Goal: Task Accomplishment & Management: Use online tool/utility

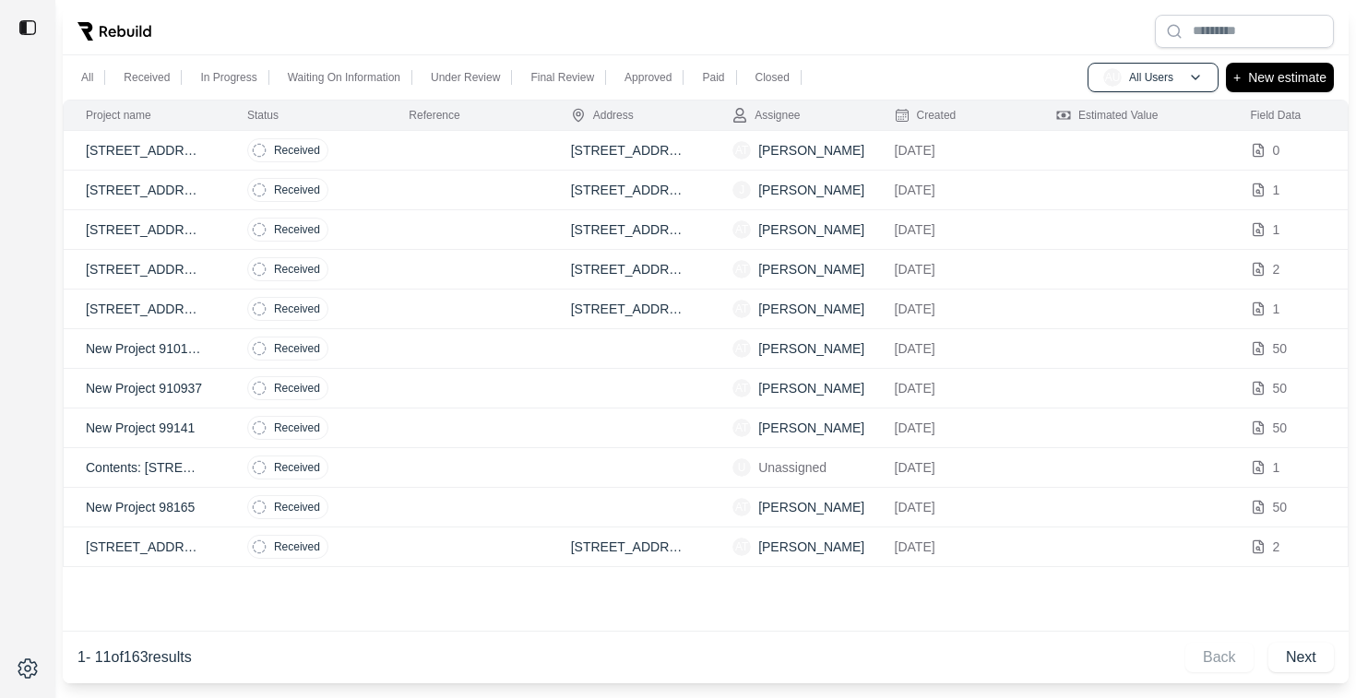
click at [440, 149] on td at bounding box center [466, 151] width 161 height 40
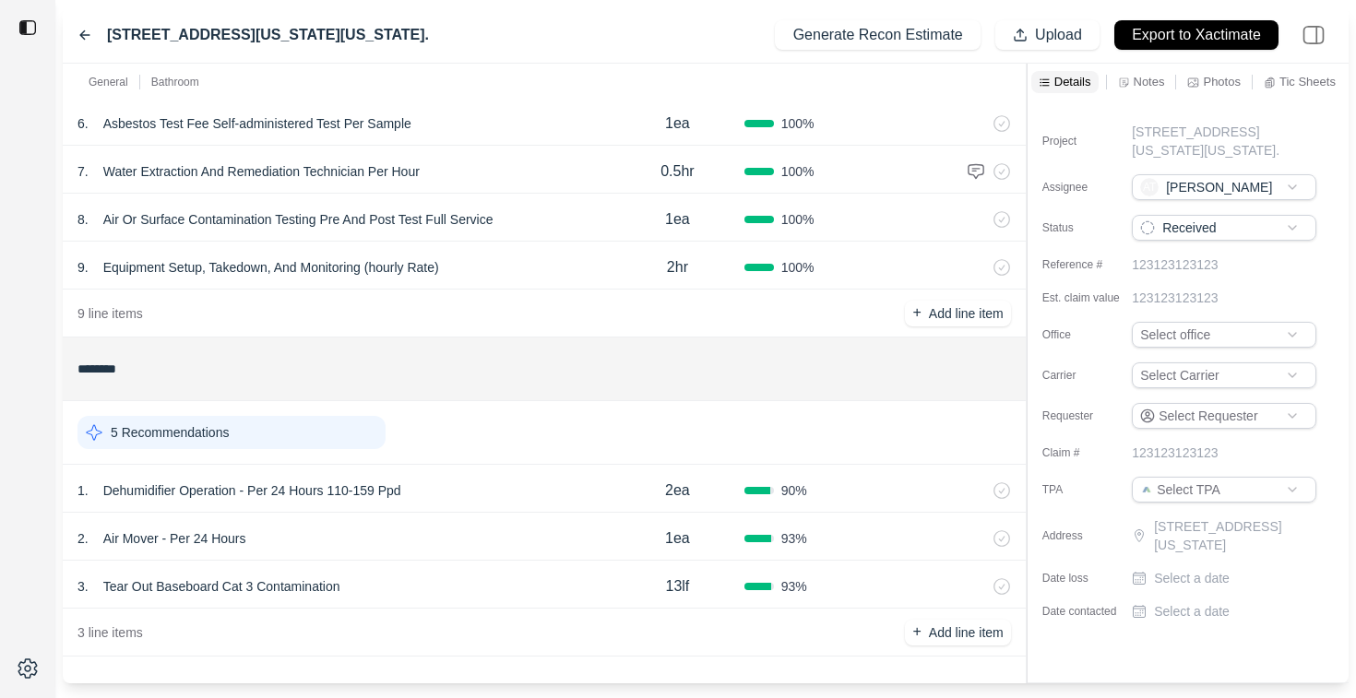
scroll to position [373, 0]
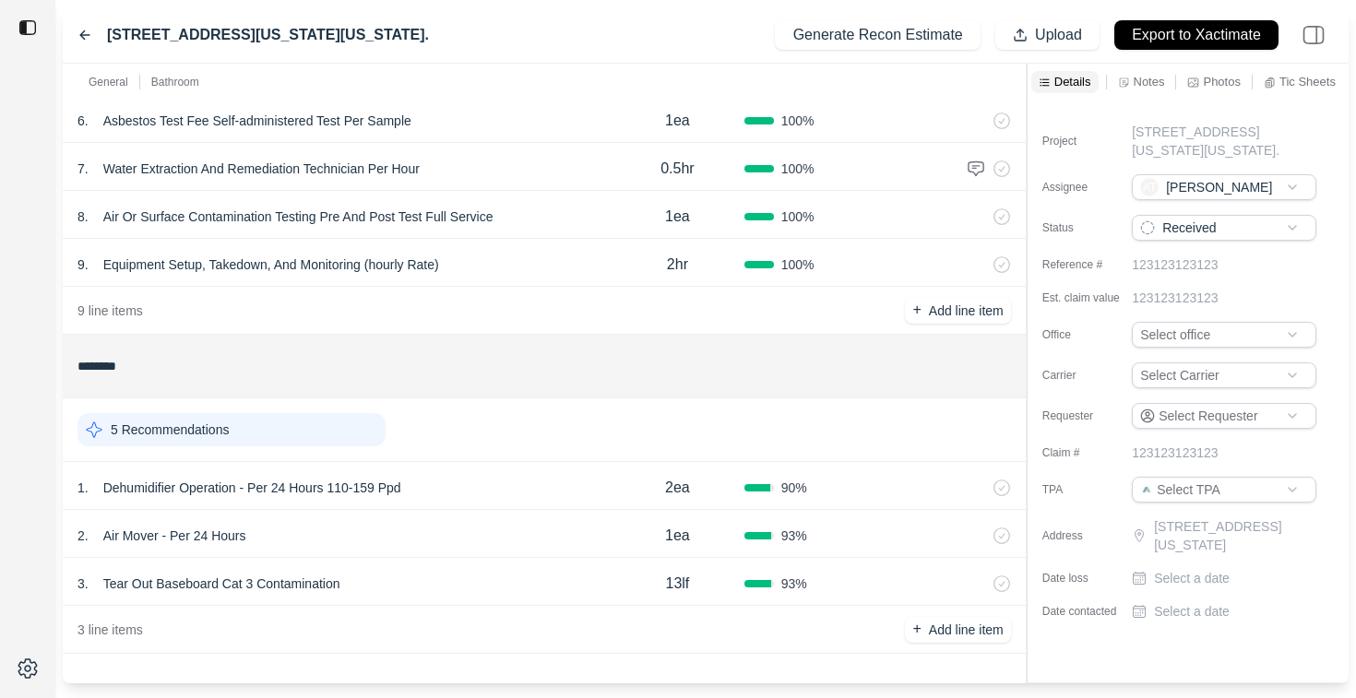
click at [1137, 86] on p "Notes" at bounding box center [1148, 82] width 31 height 16
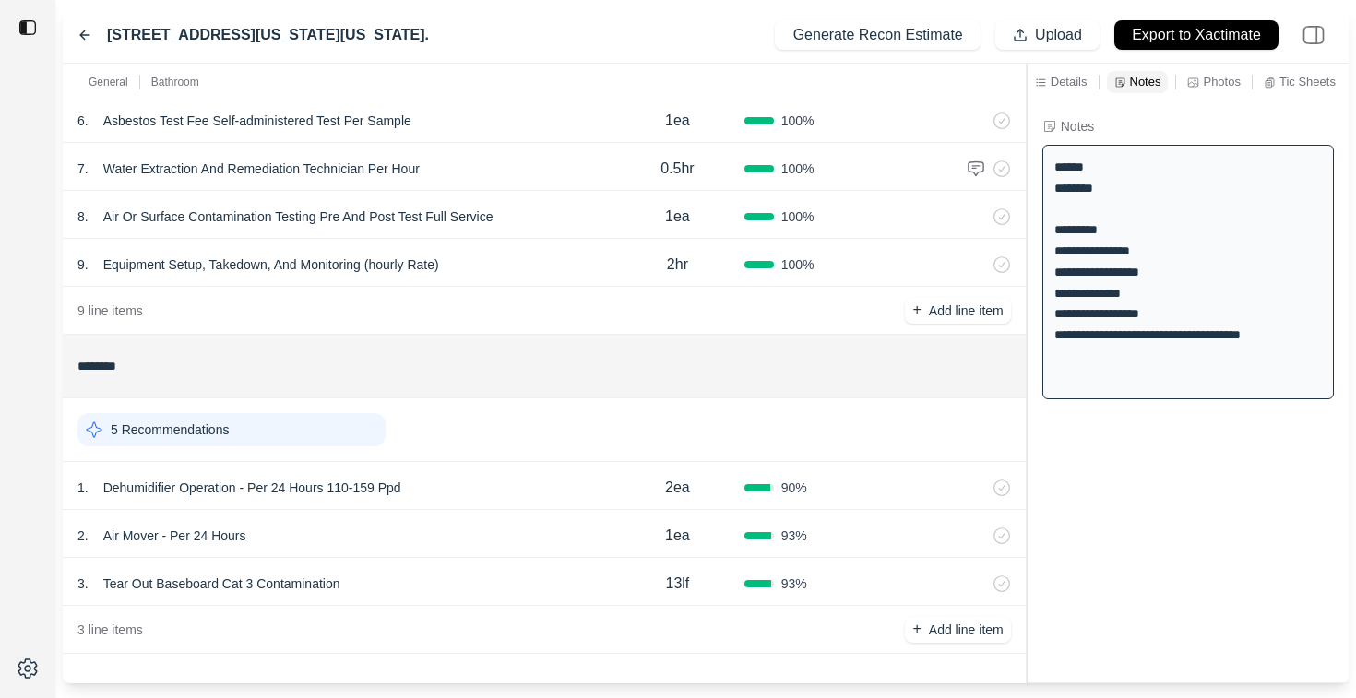
click at [1263, 335] on div "**********" at bounding box center [1187, 272] width 291 height 255
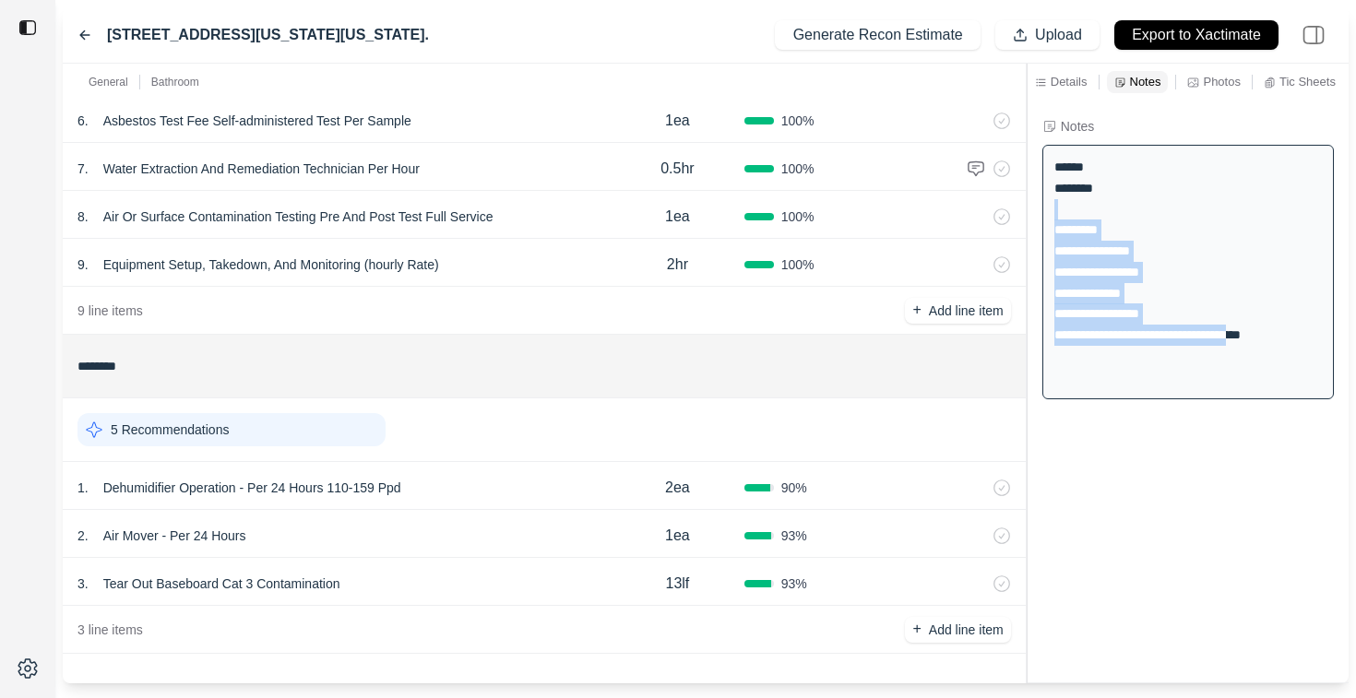
drag, startPoint x: 1254, startPoint y: 335, endPoint x: 1039, endPoint y: 210, distance: 248.4
click at [1038, 210] on div "**********" at bounding box center [1187, 271] width 321 height 269
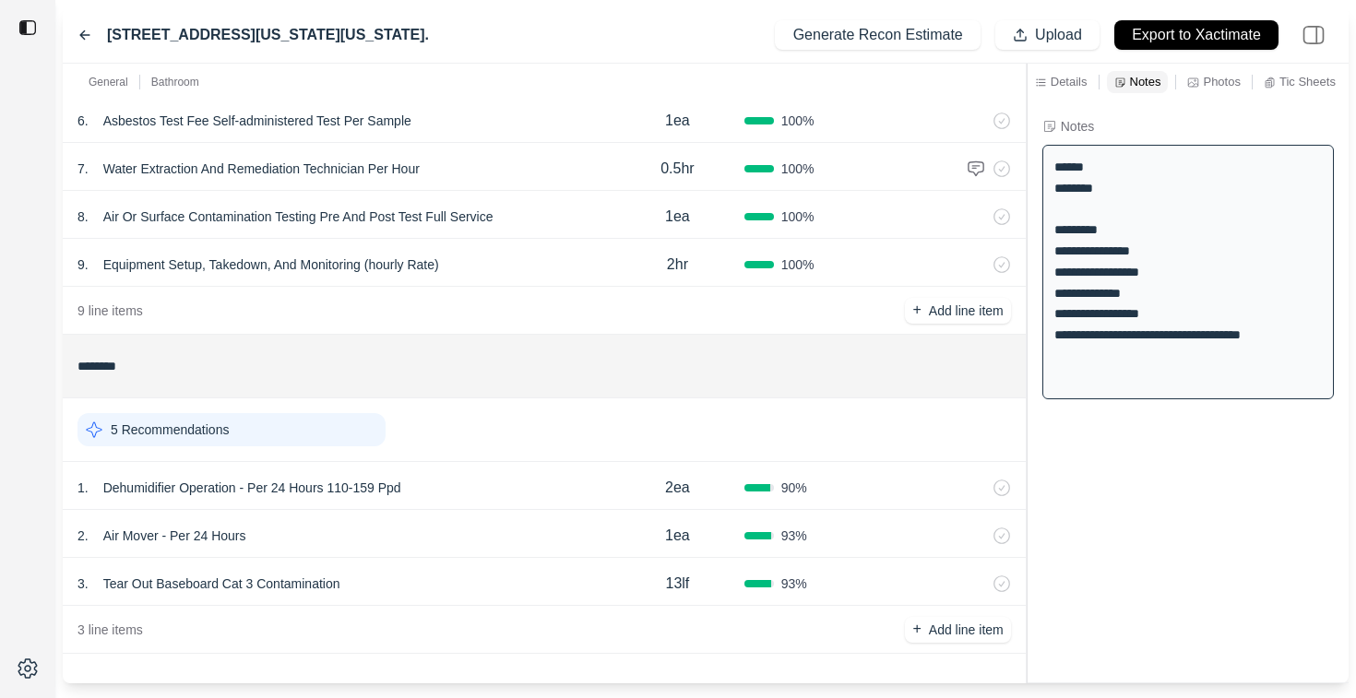
click at [477, 487] on div "1 . Dehumidifier Operation - Per 24 Hours 110-159 Ppd" at bounding box center [343, 488] width 533 height 26
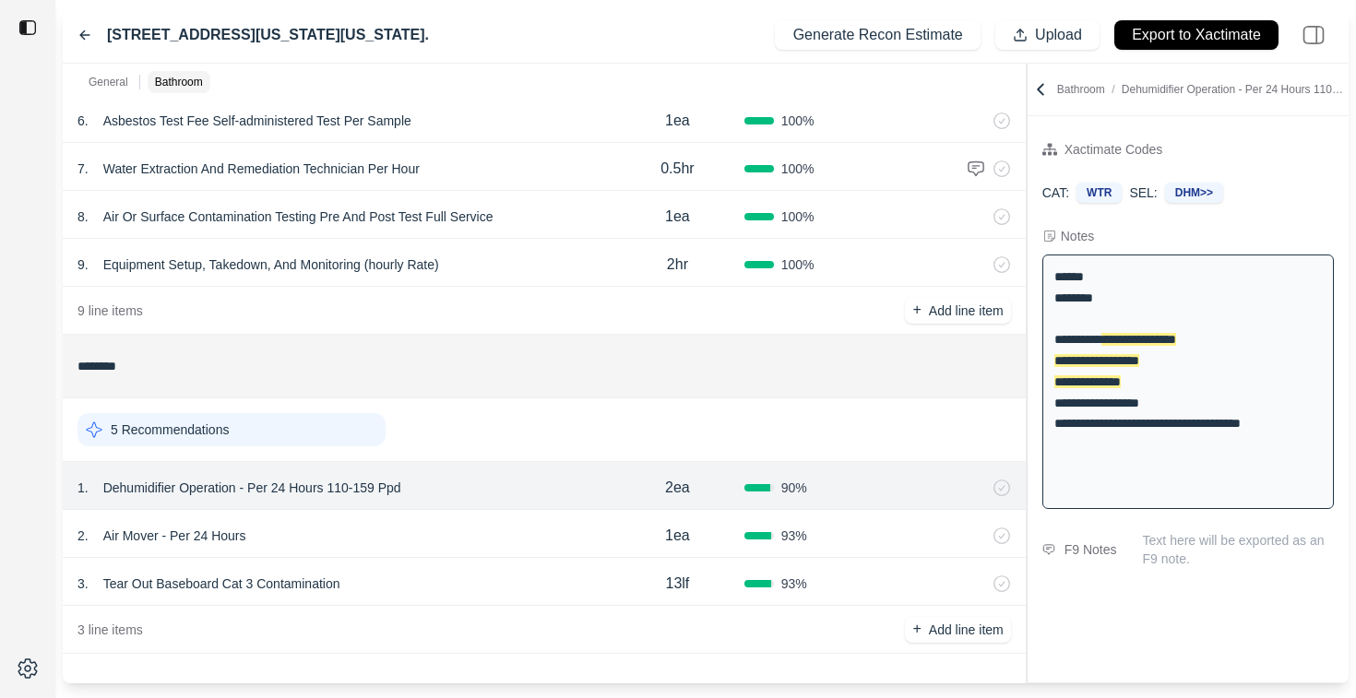
click at [472, 538] on div "2 . Air Mover - Per 24 Hours" at bounding box center [343, 536] width 533 height 26
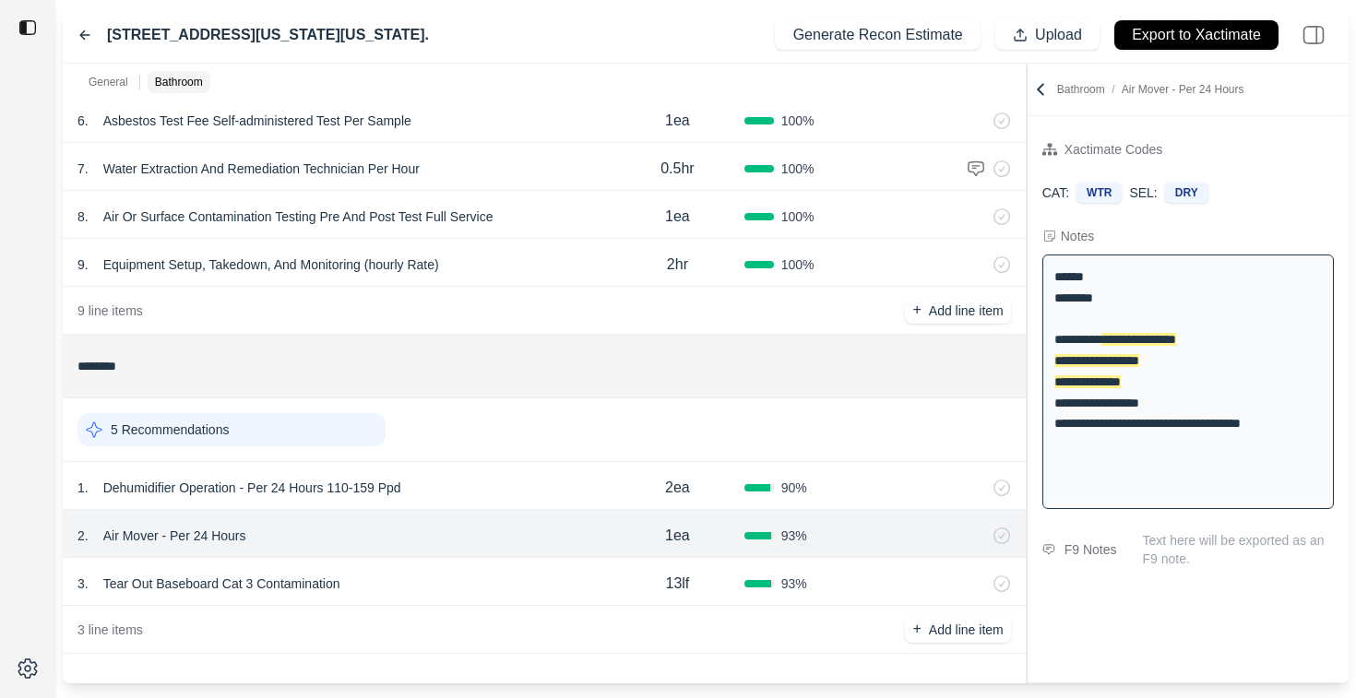
click at [465, 578] on div "3 . Tear Out Baseboard Cat 3 Contamination" at bounding box center [343, 584] width 533 height 26
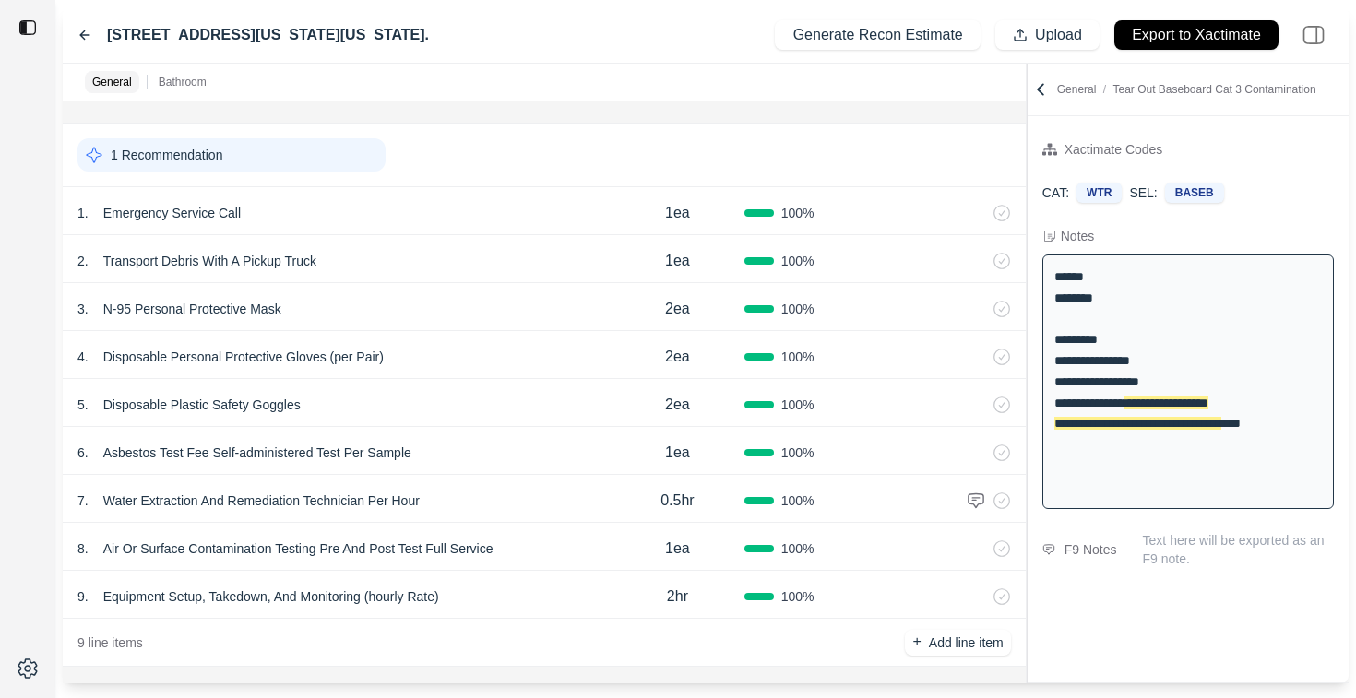
scroll to position [37, 0]
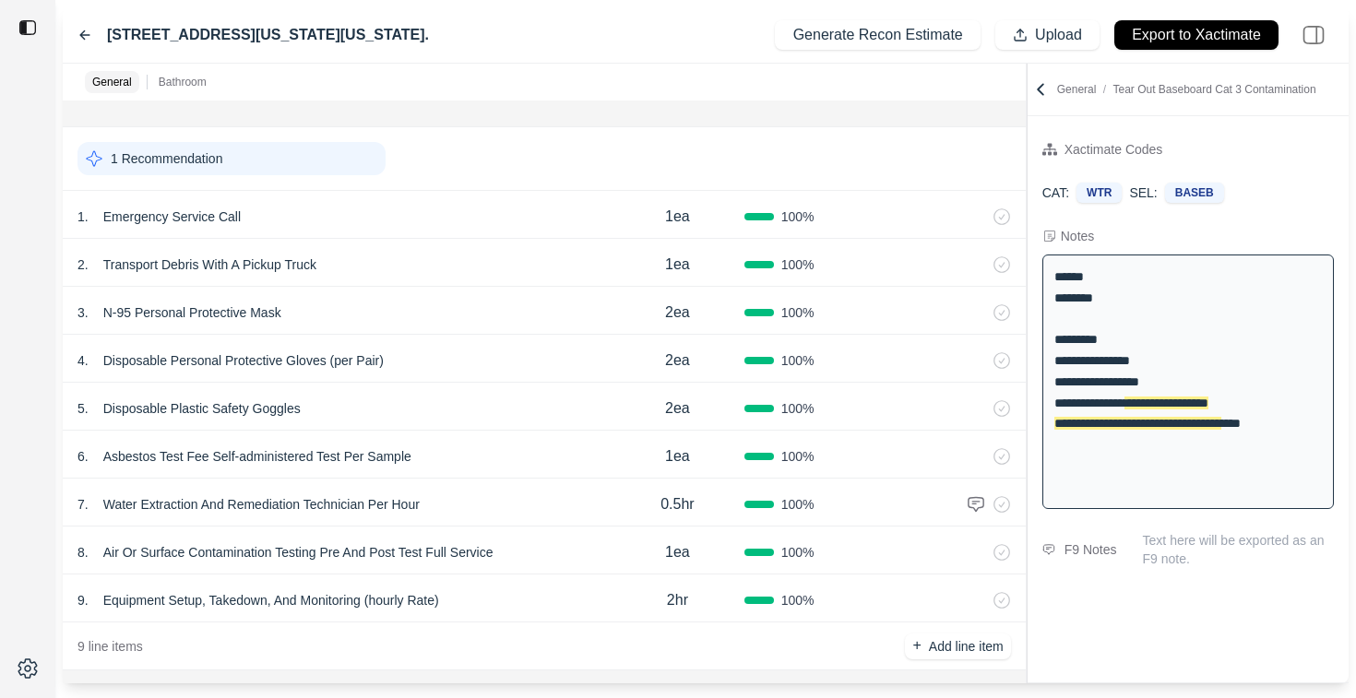
click at [432, 222] on div "1 . Emergency Service Call" at bounding box center [343, 217] width 533 height 26
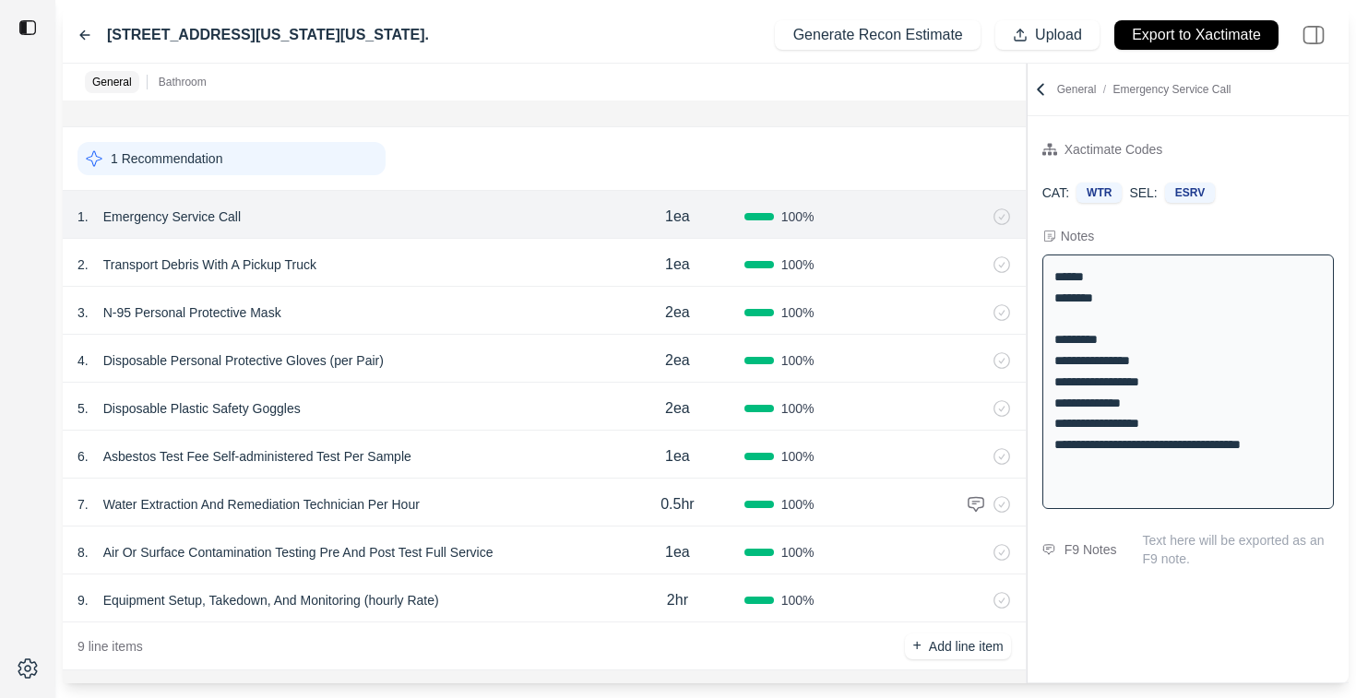
click at [435, 262] on div "2 . Transport Debris With A Pickup Truck" at bounding box center [343, 265] width 533 height 26
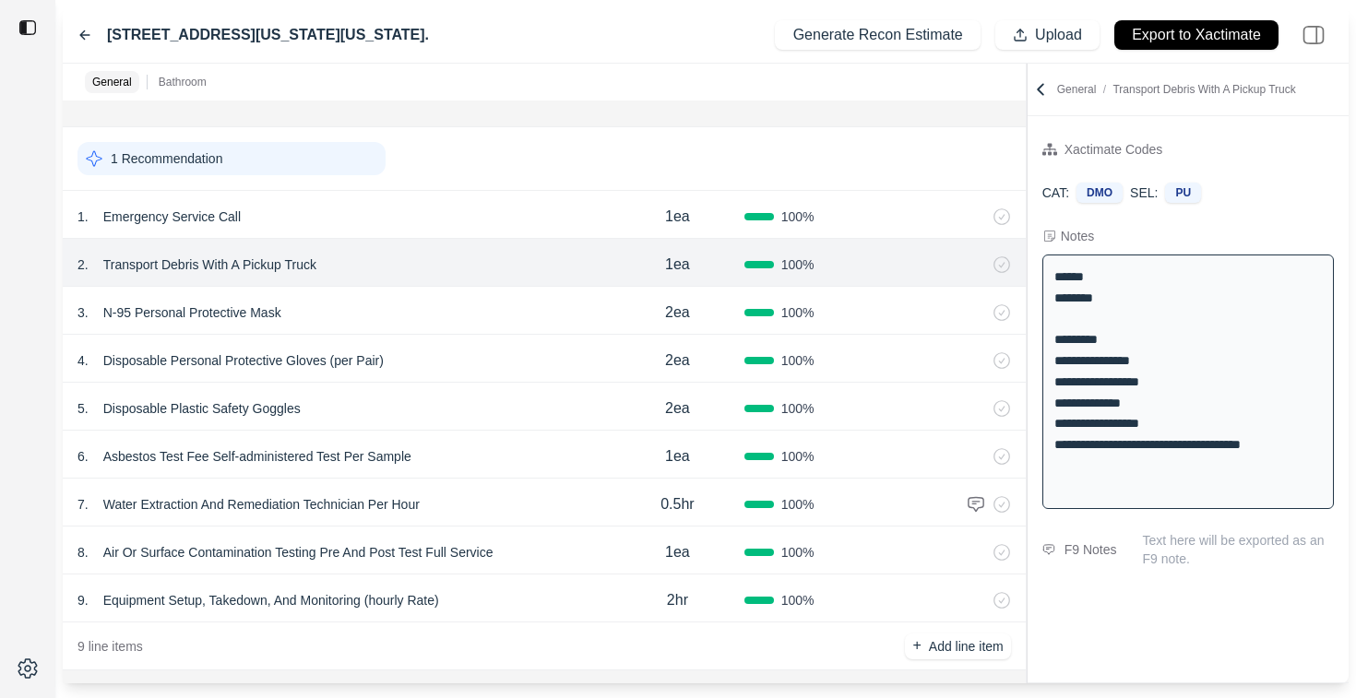
click at [437, 313] on div "3 . N-95 Personal Protective Mask" at bounding box center [343, 313] width 533 height 26
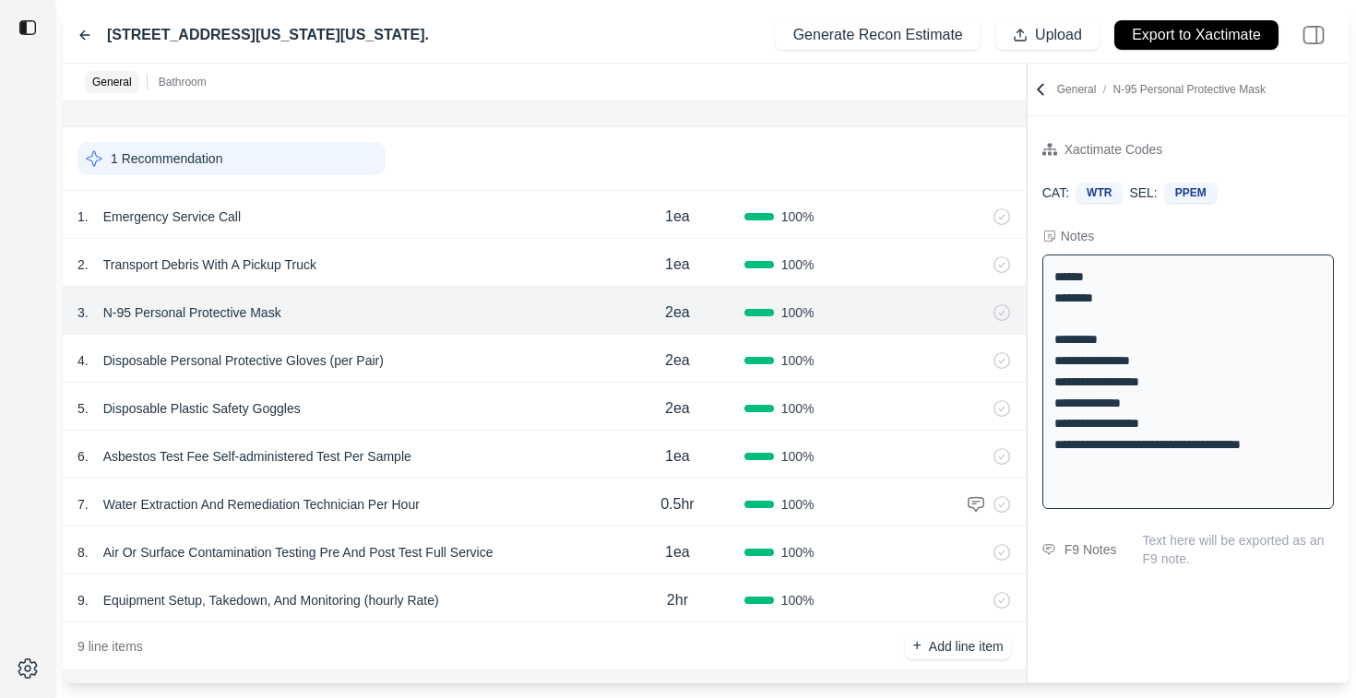
click at [457, 362] on div "4 . Disposable Personal Protective Gloves (per Pair)" at bounding box center [343, 361] width 533 height 26
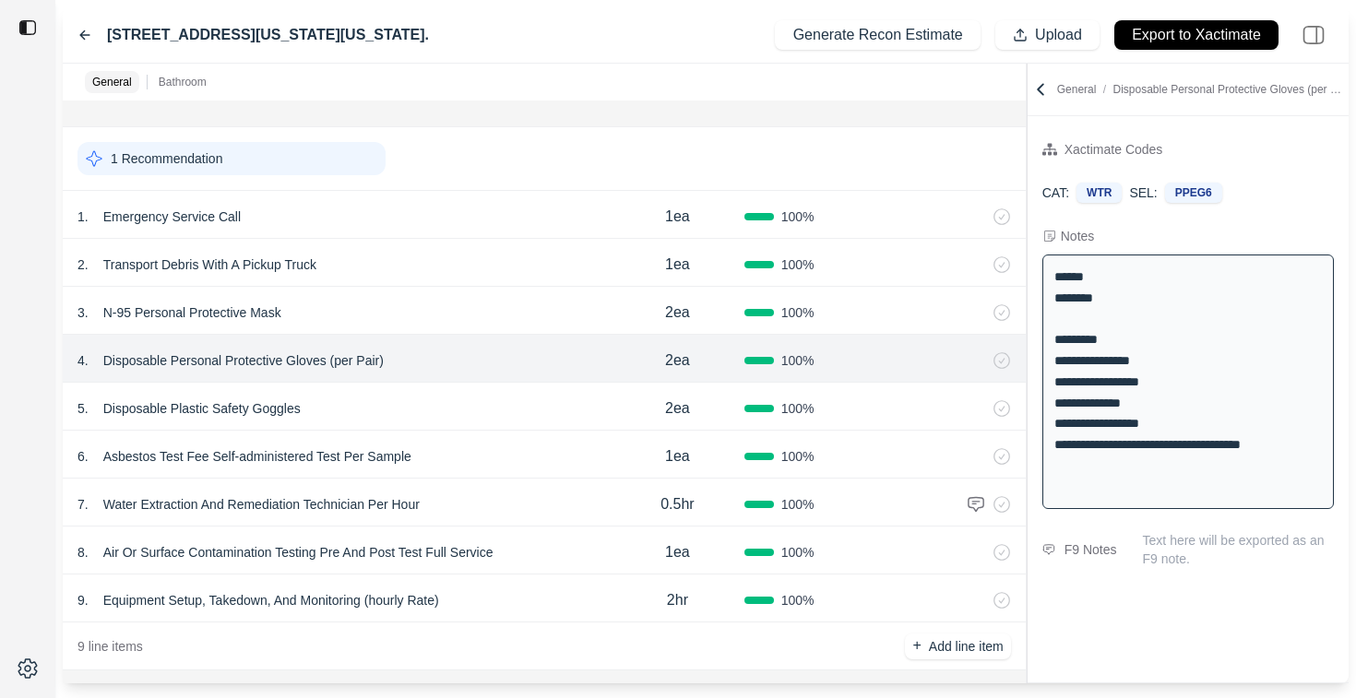
click at [460, 287] on div "3 . N-95 Personal Protective Mask 2ea 100 %" at bounding box center [544, 311] width 963 height 48
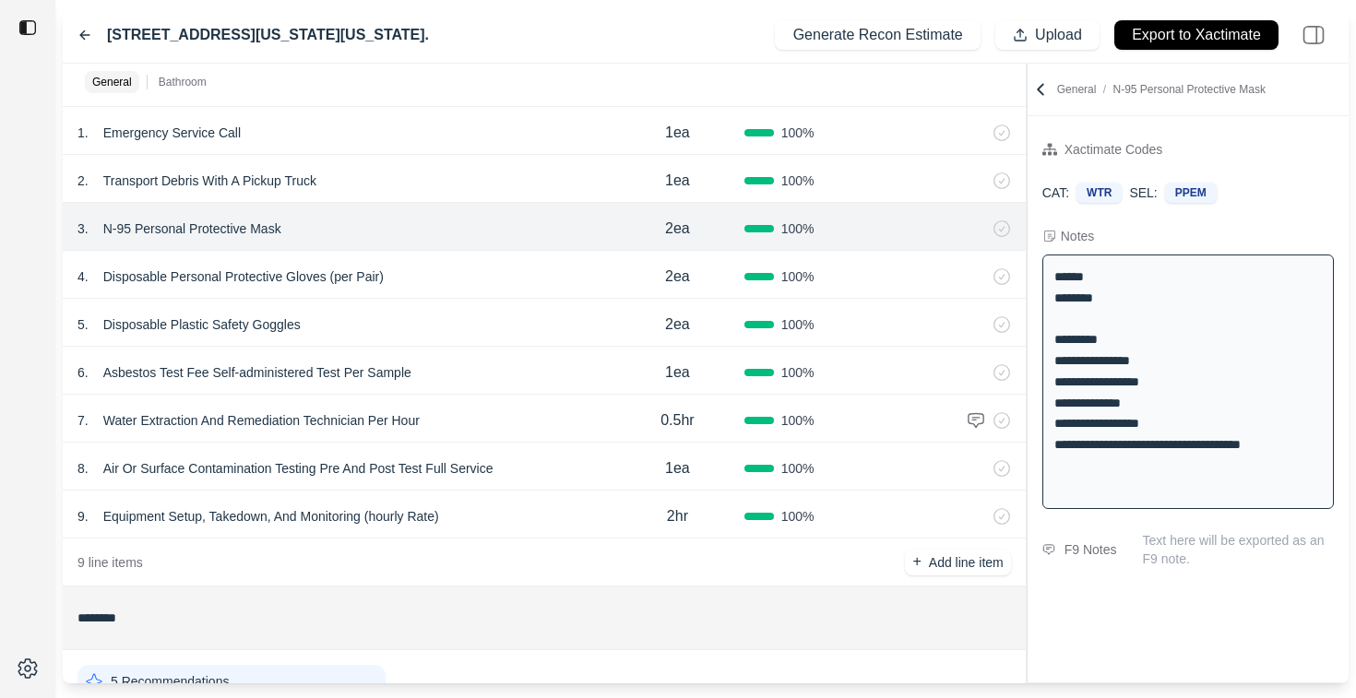
scroll to position [147, 0]
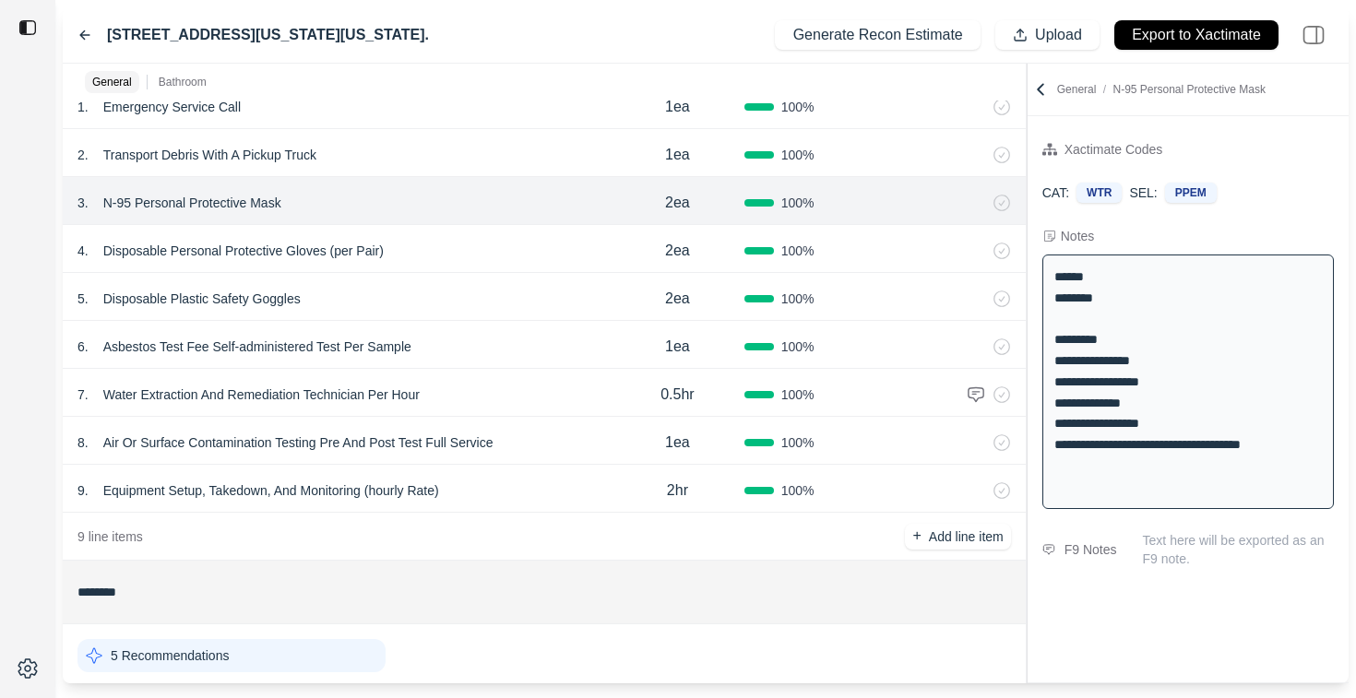
click at [499, 343] on div "6 . Asbestos Test Fee Self-administered Test Per Sample" at bounding box center [343, 347] width 533 height 26
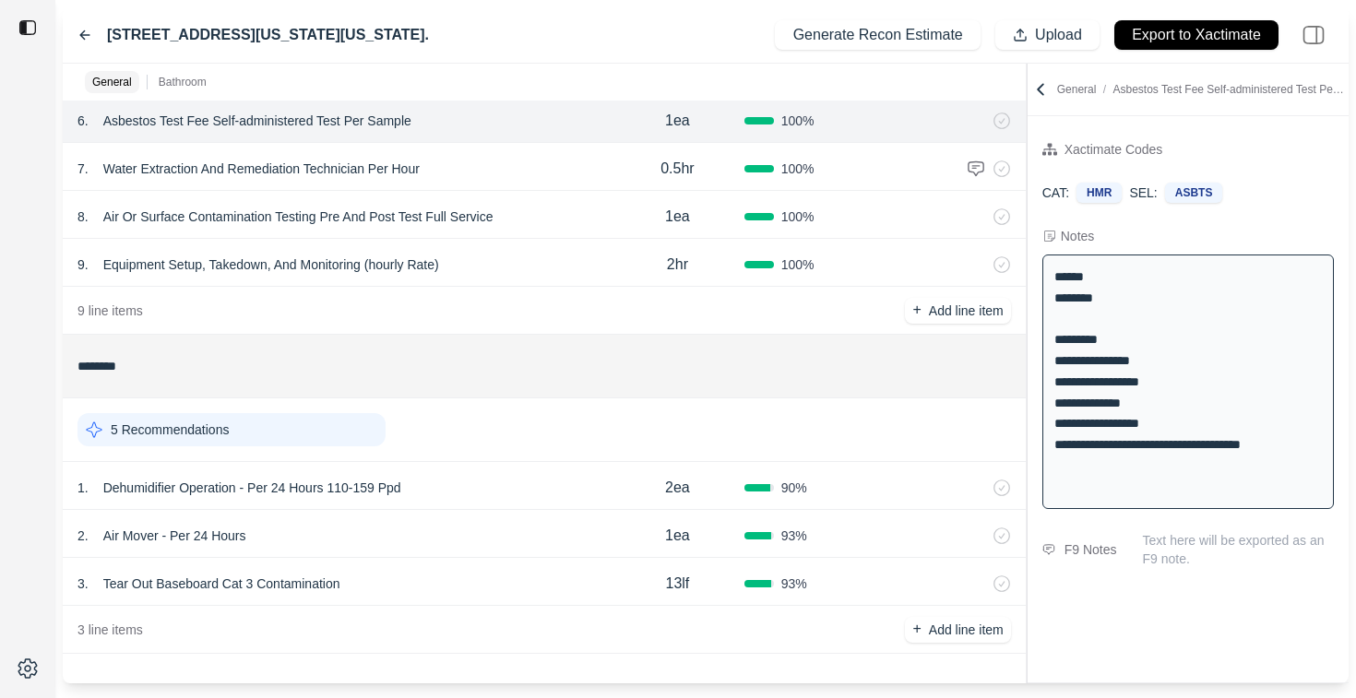
scroll to position [371, 0]
click at [459, 493] on div "1 . Dehumidifier Operation - Per 24 Hours 110-159 Ppd" at bounding box center [343, 490] width 533 height 26
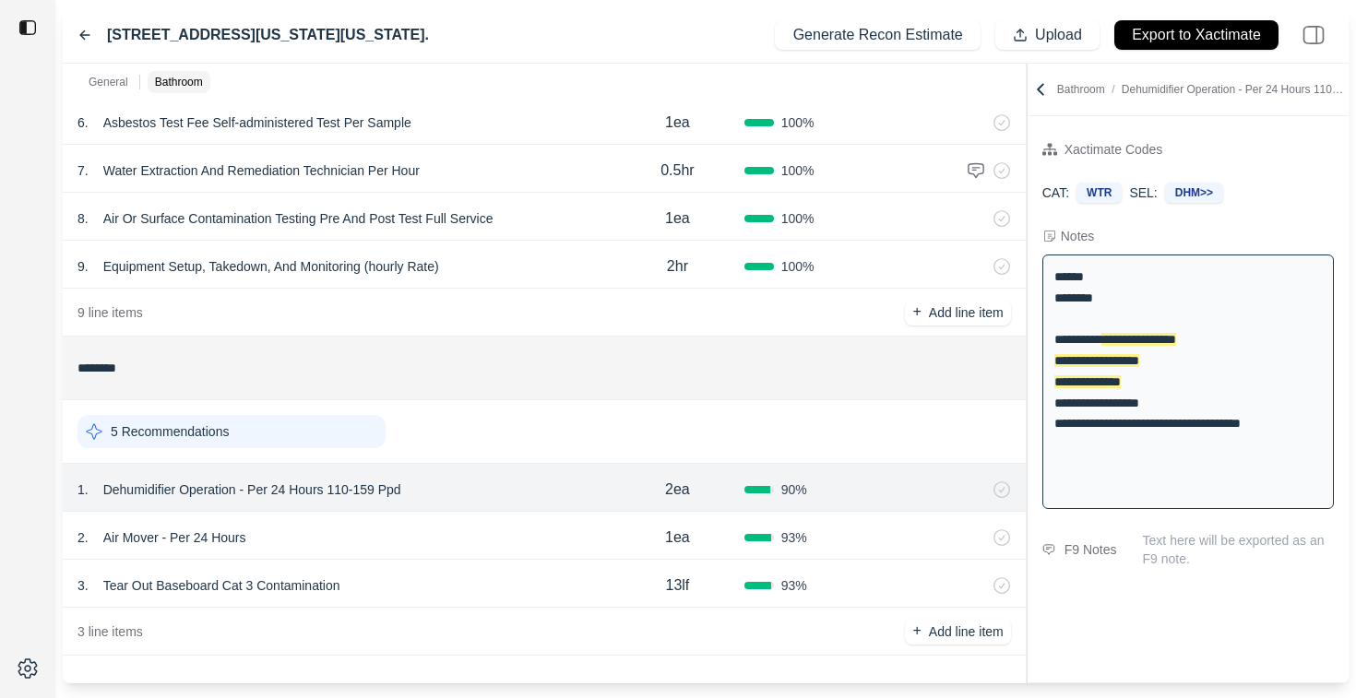
click at [432, 543] on div "2 . Air Mover - Per 24 Hours" at bounding box center [343, 538] width 533 height 26
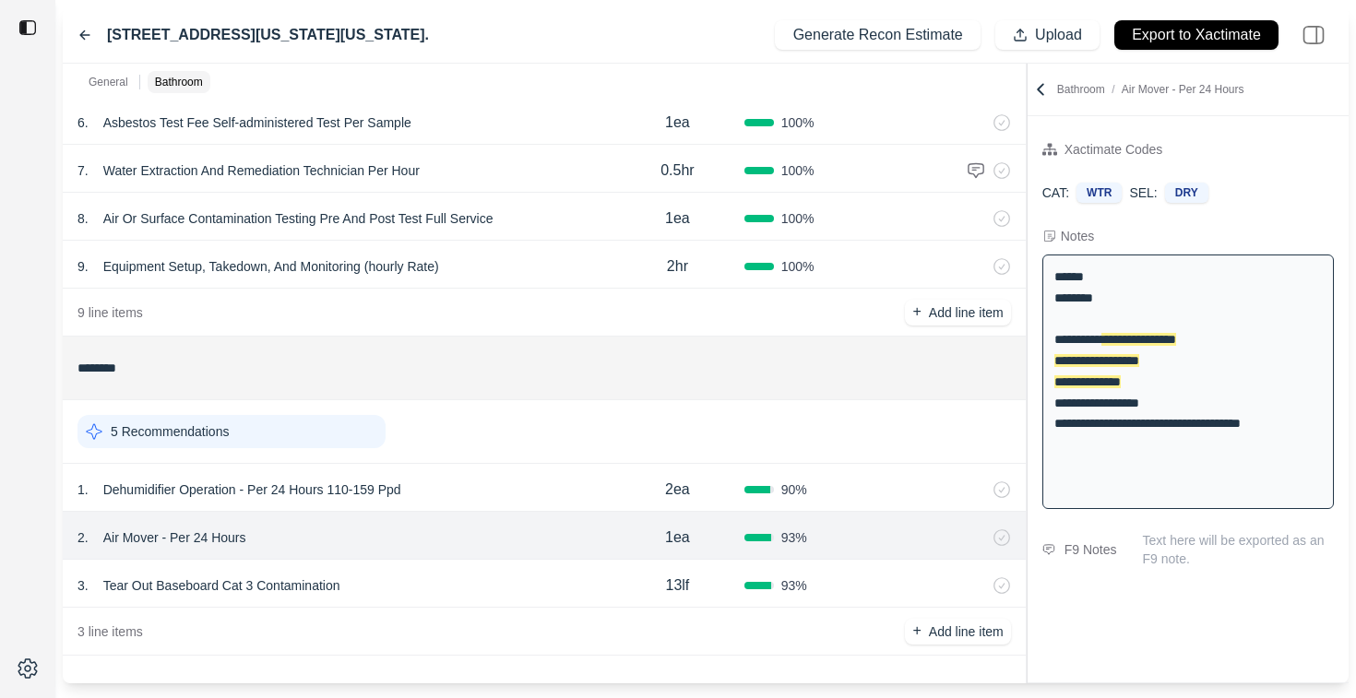
click at [411, 594] on div "3 . Tear Out Baseboard Cat 3 Contamination" at bounding box center [343, 586] width 533 height 26
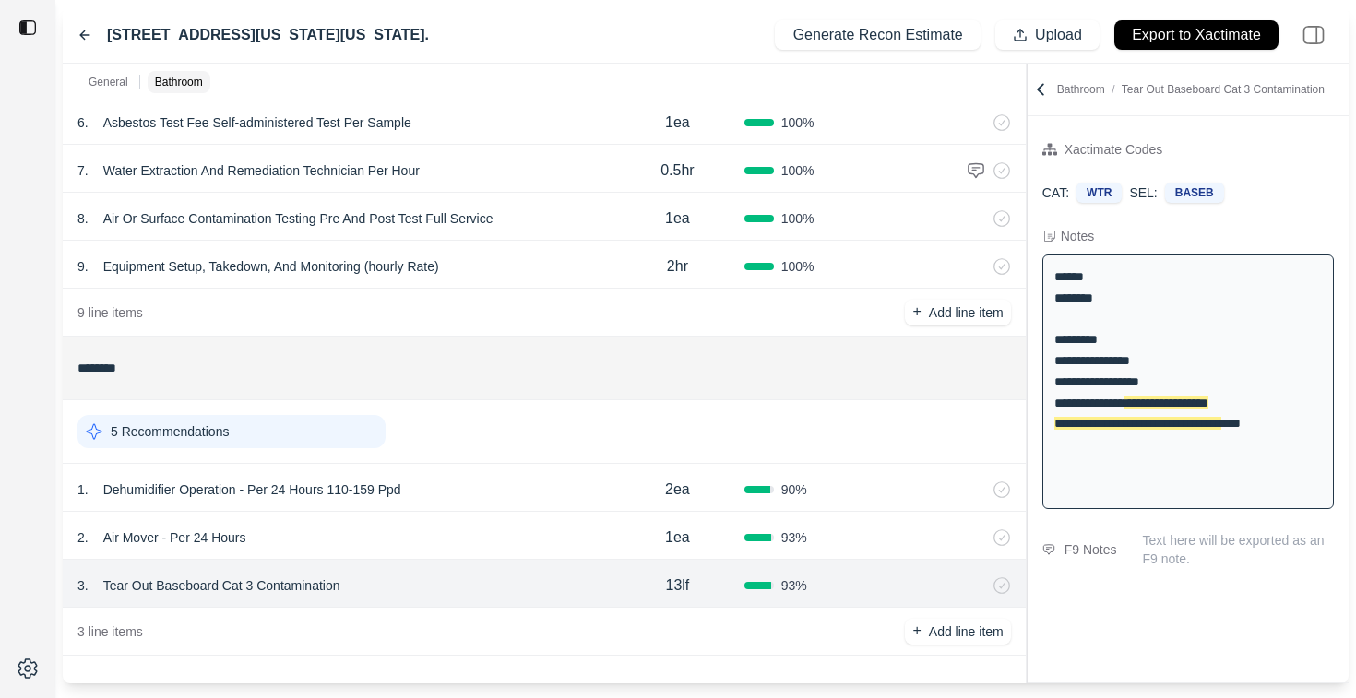
click at [442, 519] on div "2 . Air Mover - Per 24 Hours 1ea 93 %" at bounding box center [544, 536] width 963 height 48
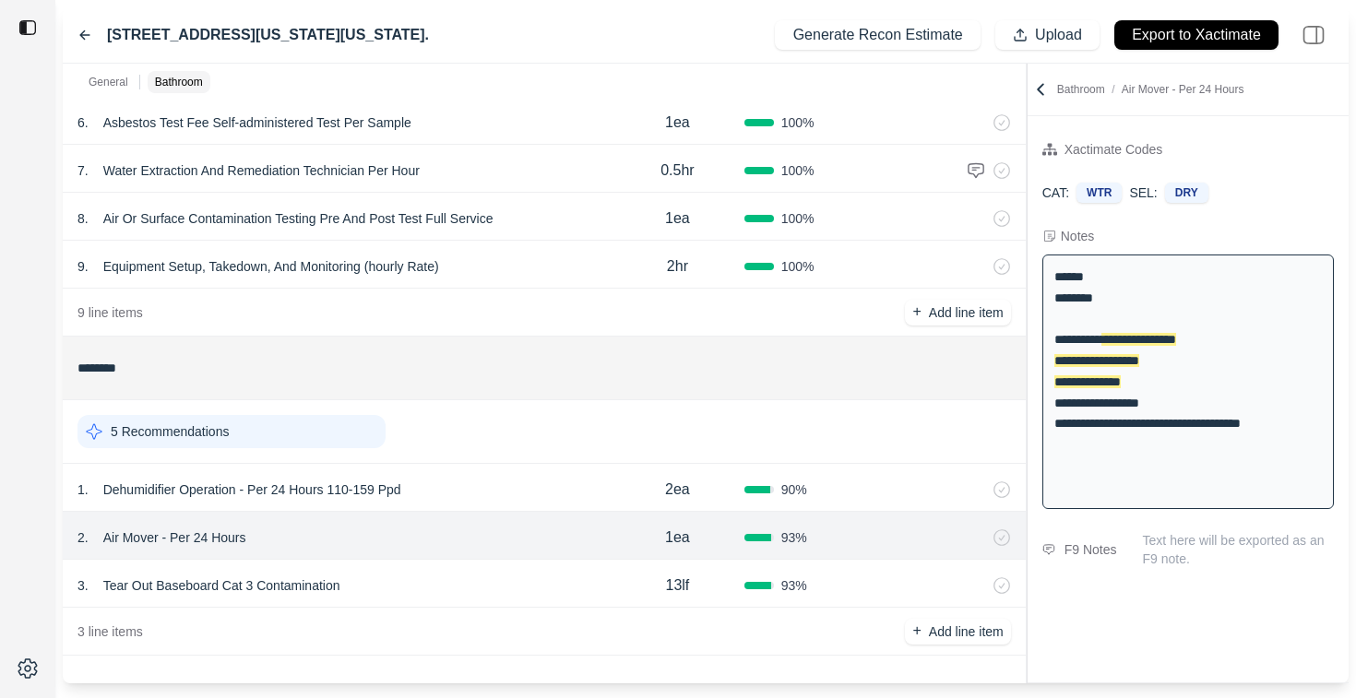
click at [489, 466] on div "1 . Dehumidifier Operation - Per 24 Hours 110-159 Ppd 2ea 90 %" at bounding box center [544, 488] width 963 height 48
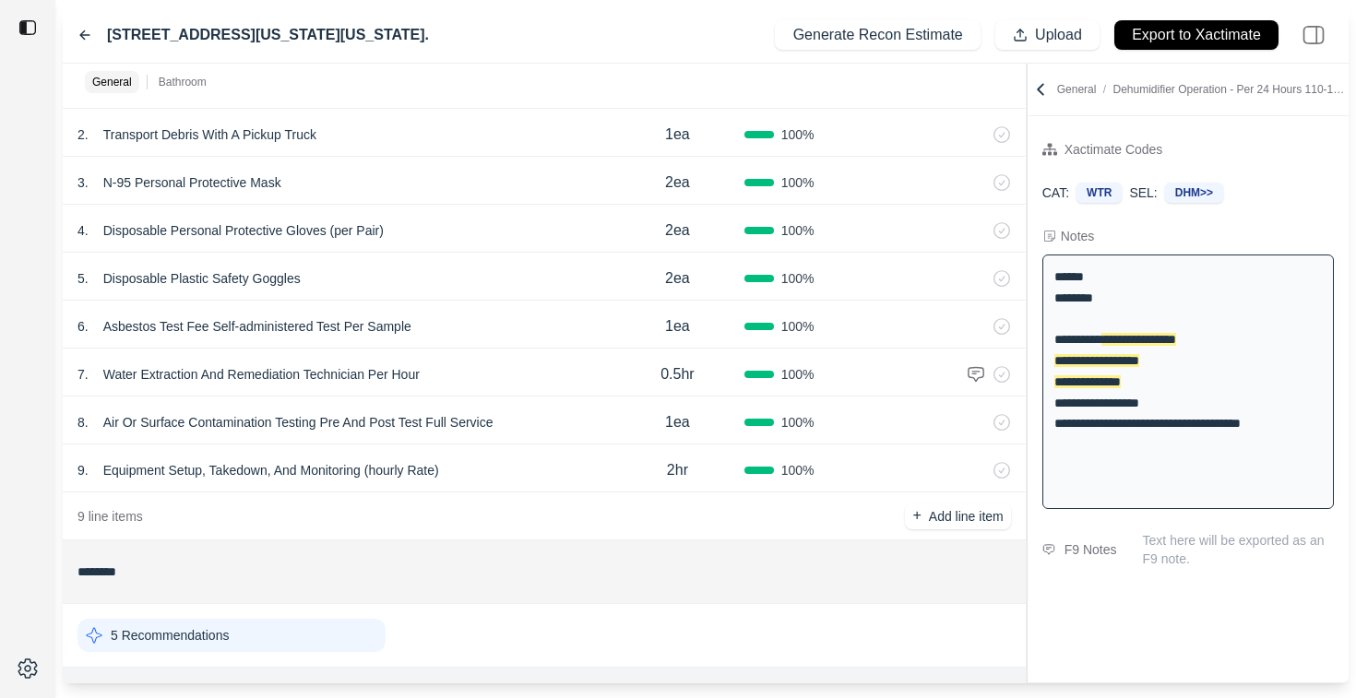
scroll to position [0, 0]
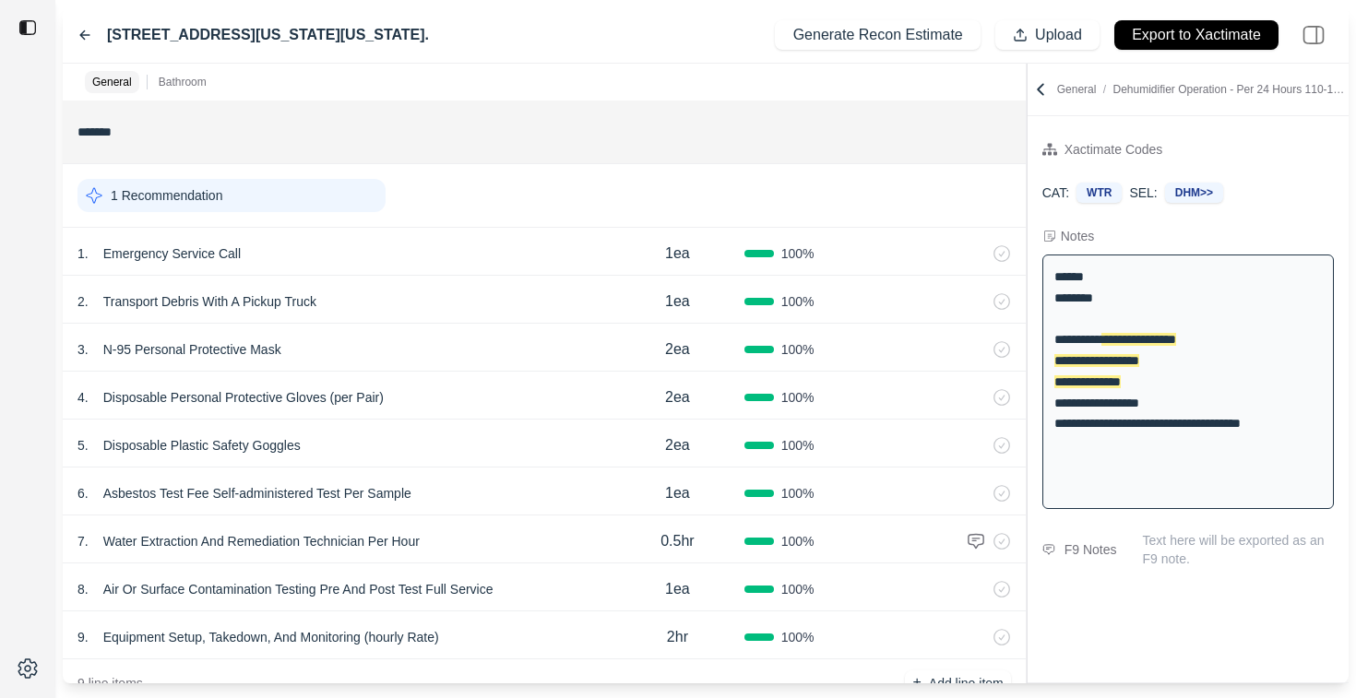
click at [82, 37] on icon at bounding box center [84, 35] width 9 height 8
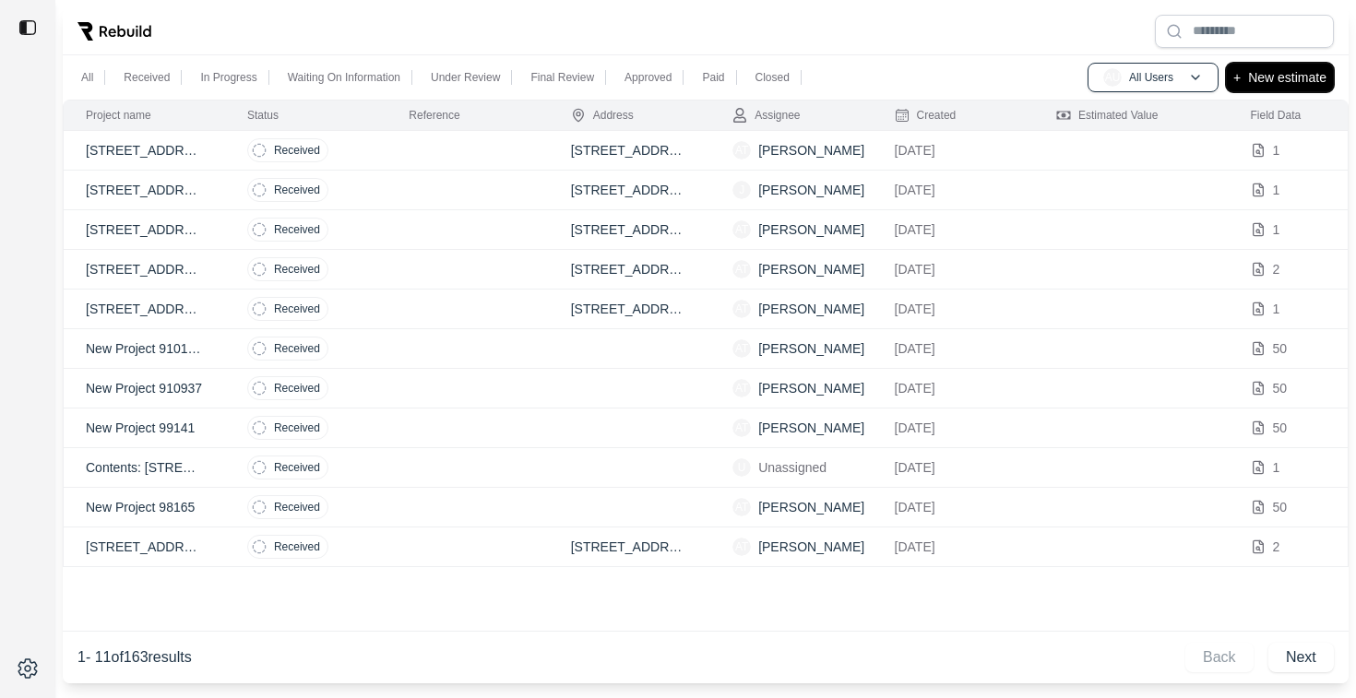
click at [1275, 72] on p "New estimate" at bounding box center [1287, 77] width 78 height 22
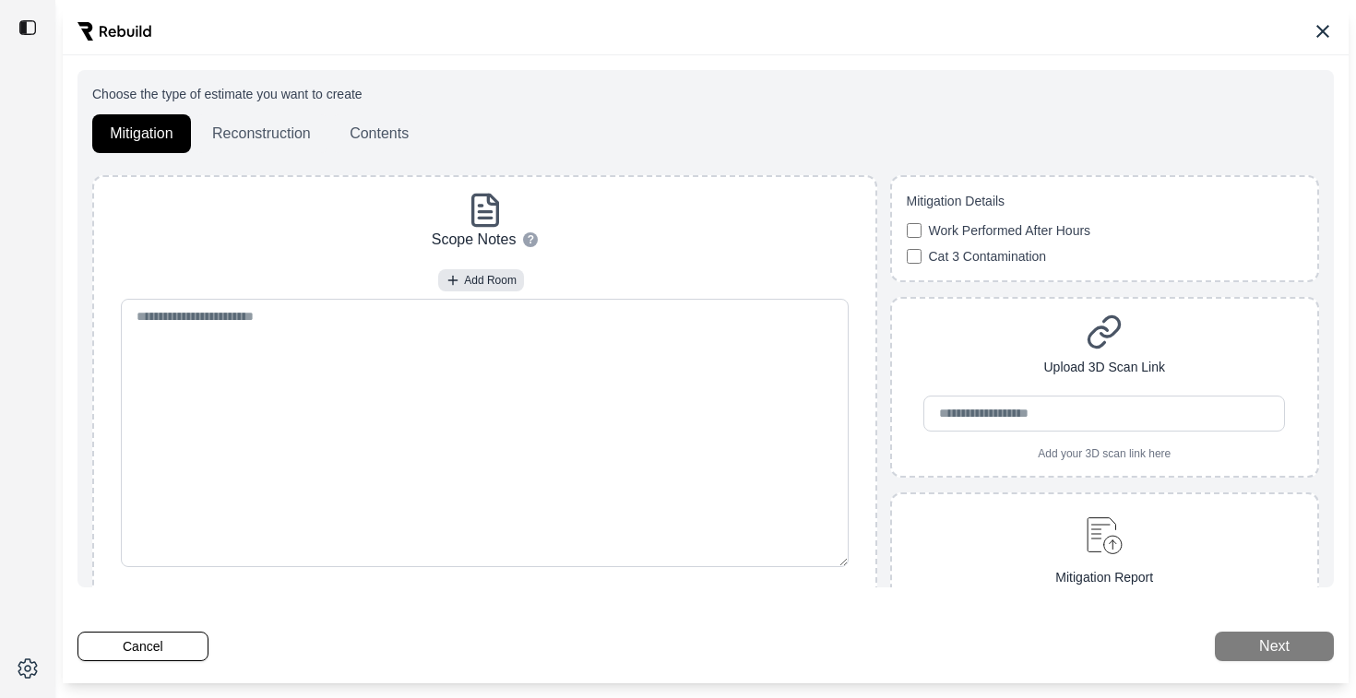
click at [1321, 30] on icon at bounding box center [1322, 31] width 13 height 13
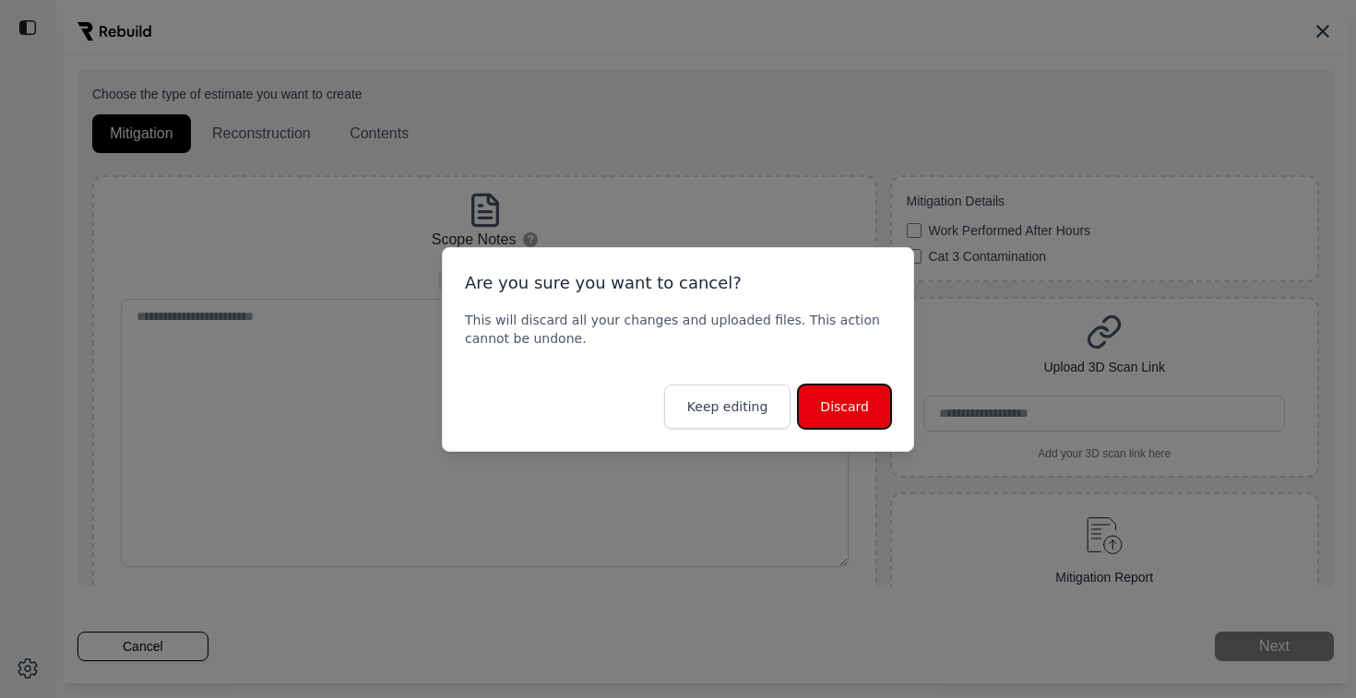
click at [841, 416] on button "Discard" at bounding box center [844, 407] width 93 height 44
